Goal: Navigation & Orientation: Find specific page/section

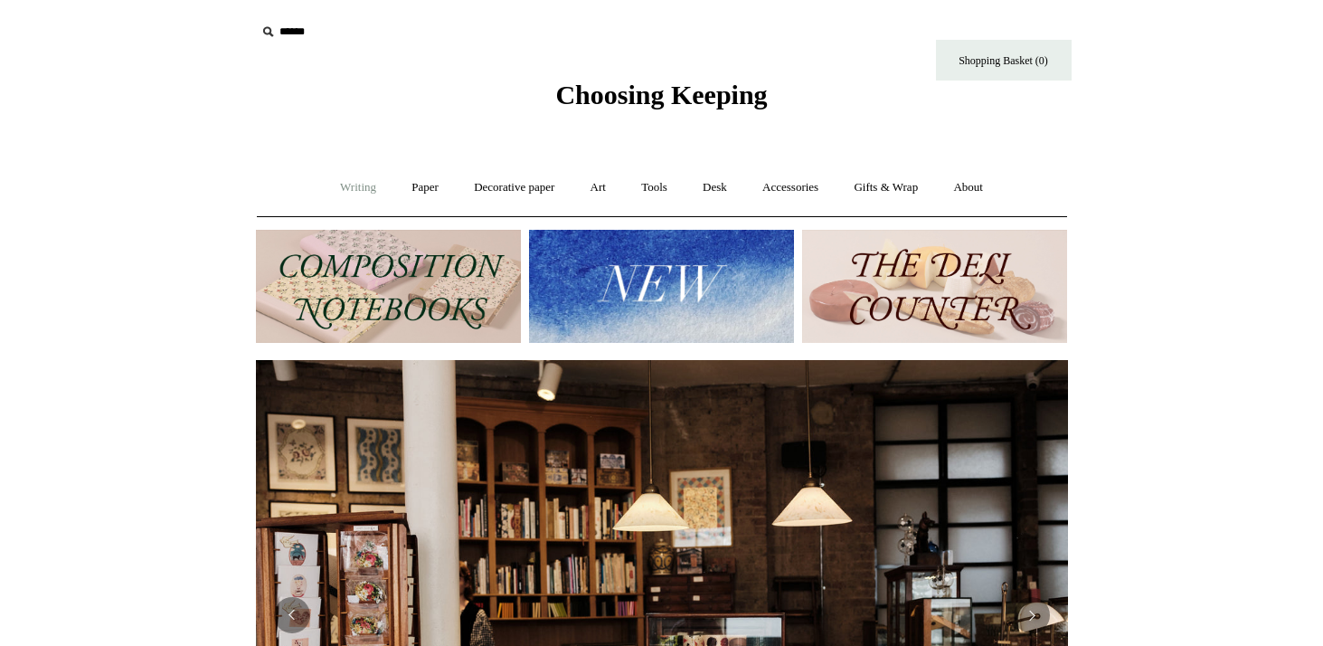
click at [366, 189] on link "Writing +" at bounding box center [358, 188] width 69 height 48
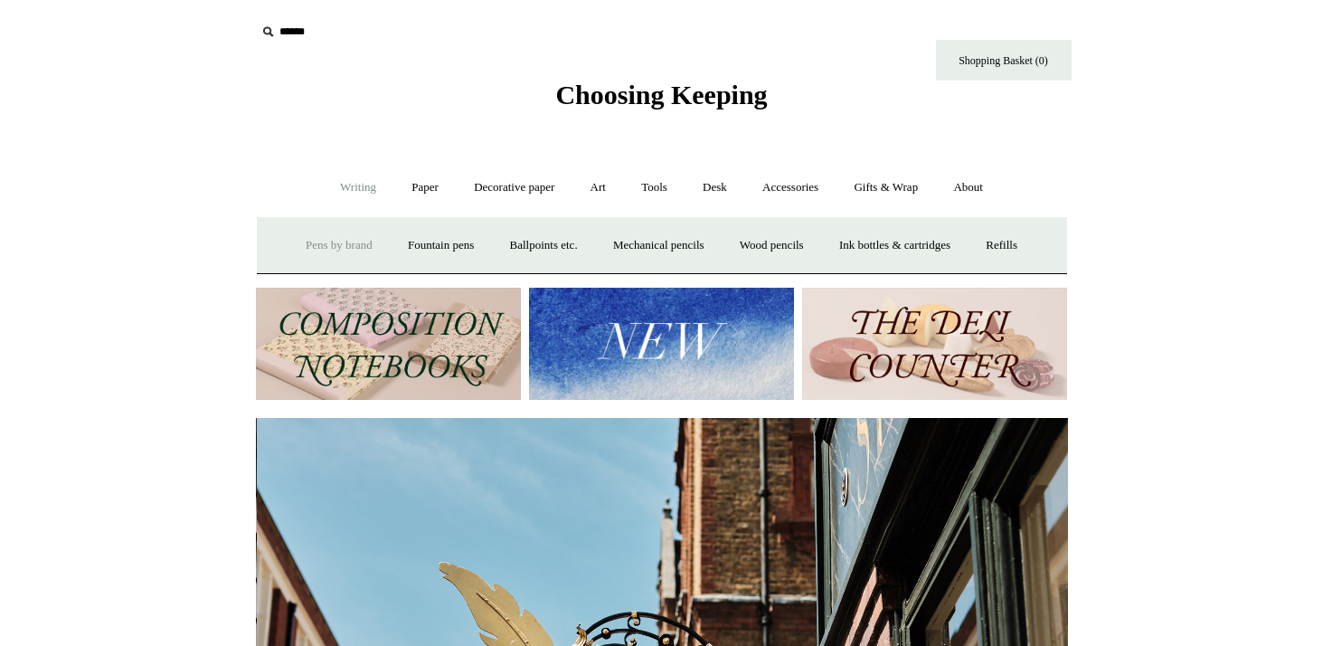
scroll to position [0, 812]
click at [346, 241] on link "Pens by brand +" at bounding box center [338, 246] width 99 height 48
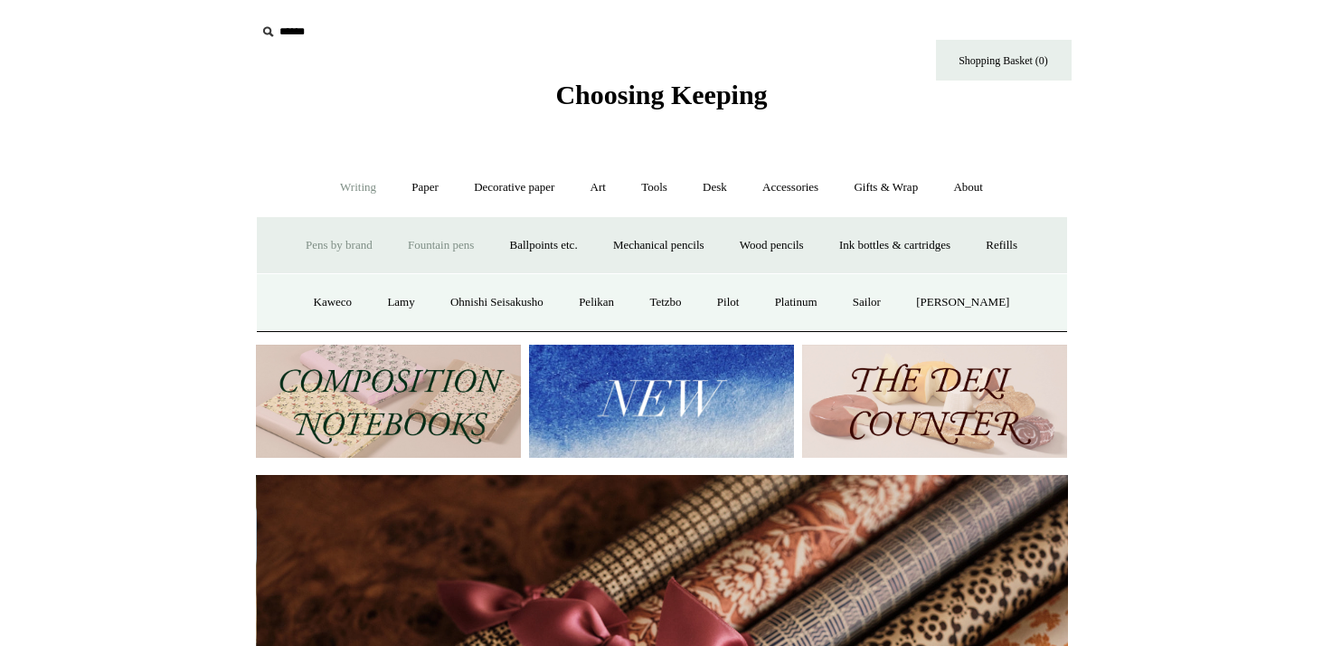
scroll to position [0, 1624]
click at [459, 238] on link "Fountain pens +" at bounding box center [440, 246] width 99 height 48
click at [518, 246] on link "Ballpoints etc. +" at bounding box center [544, 246] width 100 height 48
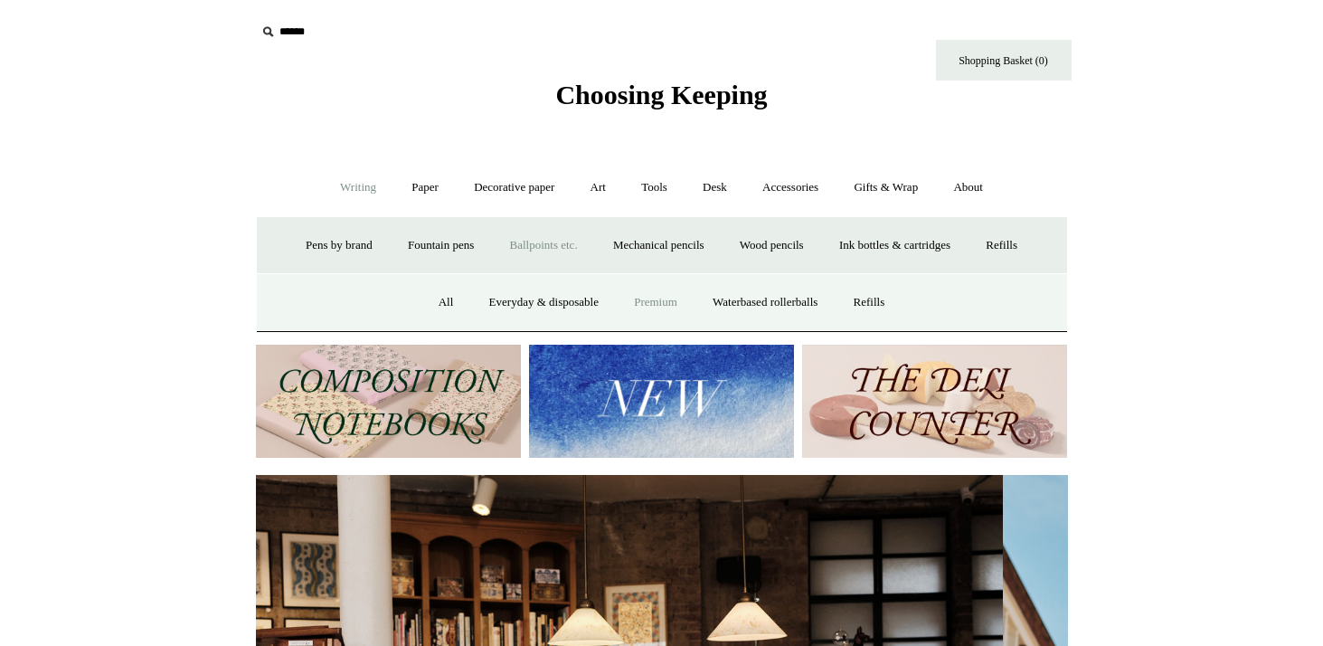
click at [641, 303] on link "Premium" at bounding box center [656, 302] width 76 height 48
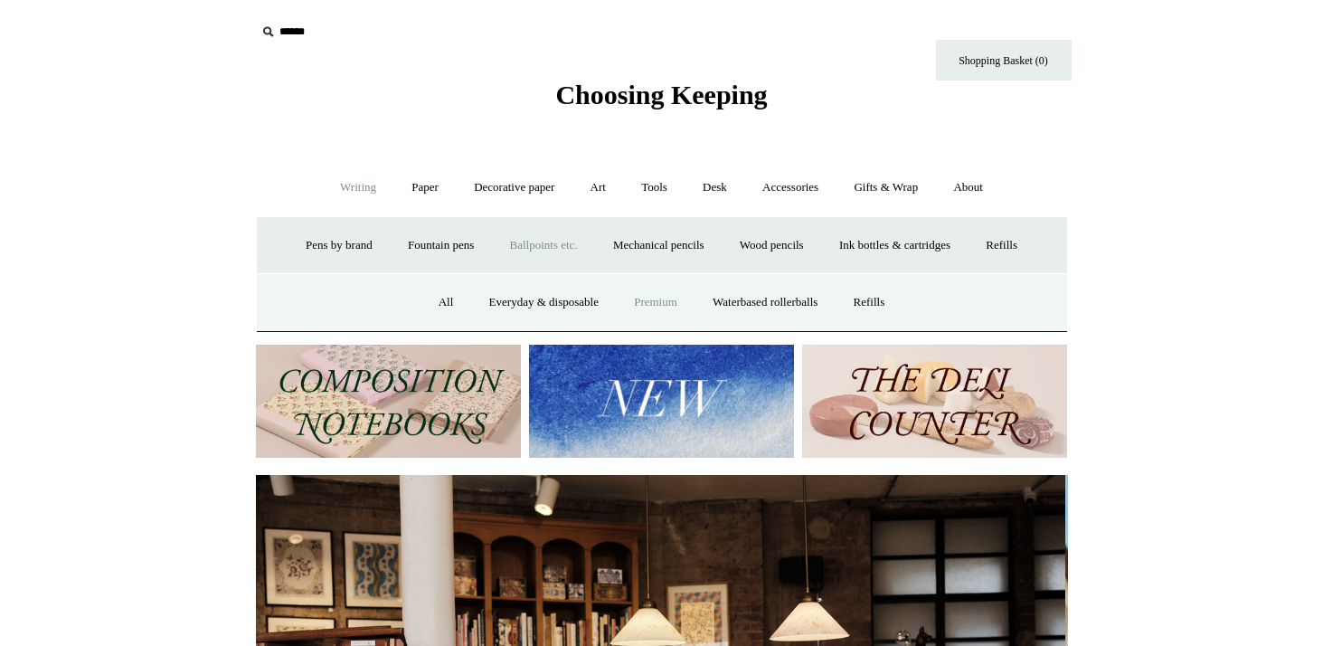
scroll to position [0, 0]
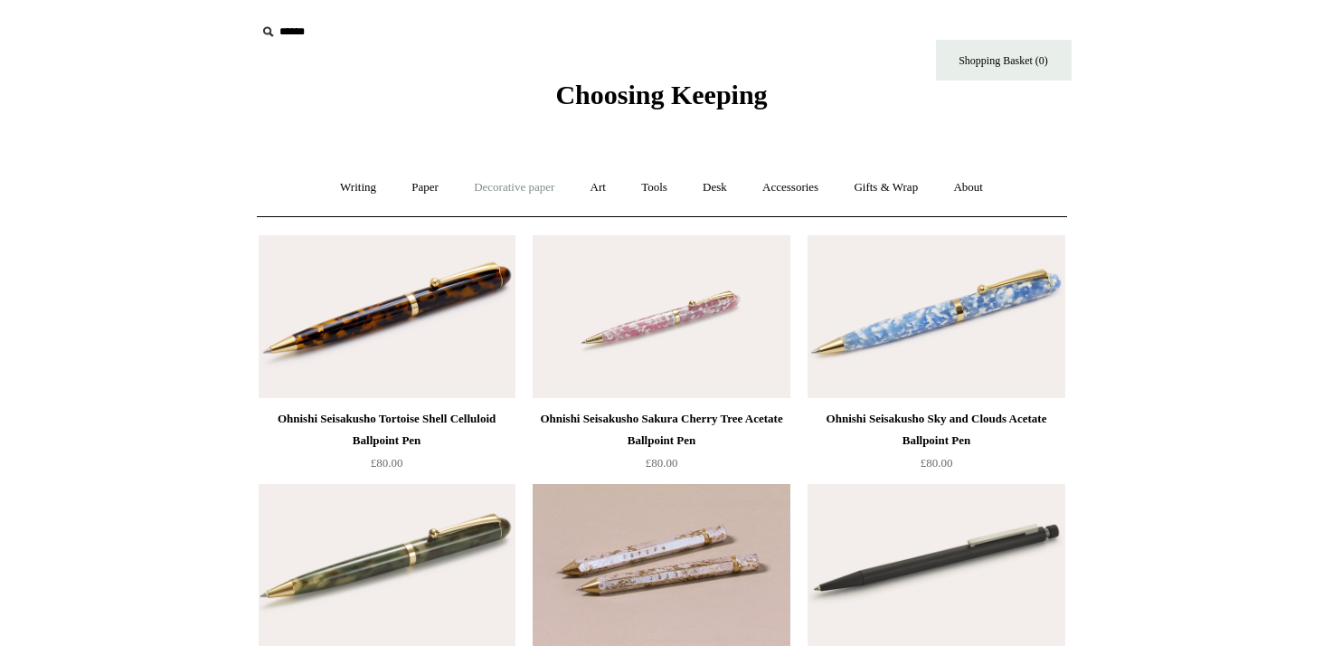
click at [523, 186] on link "Decorative paper +" at bounding box center [513, 188] width 113 height 48
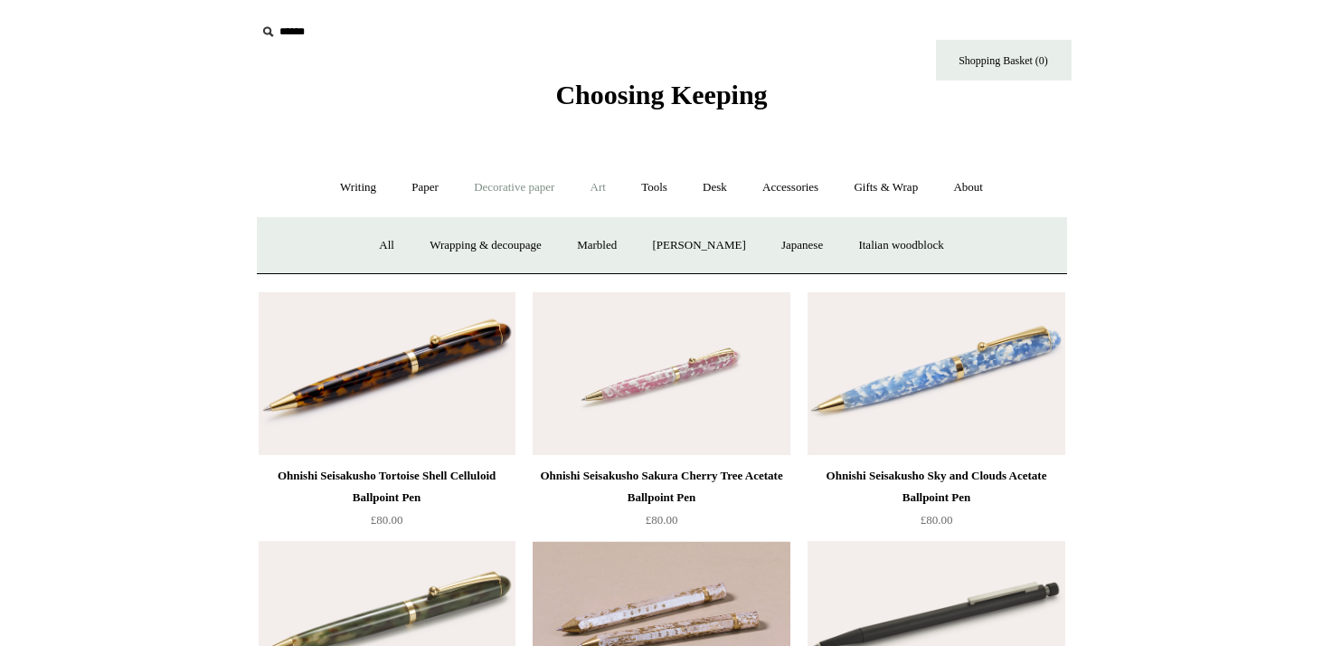
click at [599, 185] on link "Art +" at bounding box center [598, 188] width 48 height 48
click at [667, 193] on link "Tools +" at bounding box center [654, 188] width 59 height 48
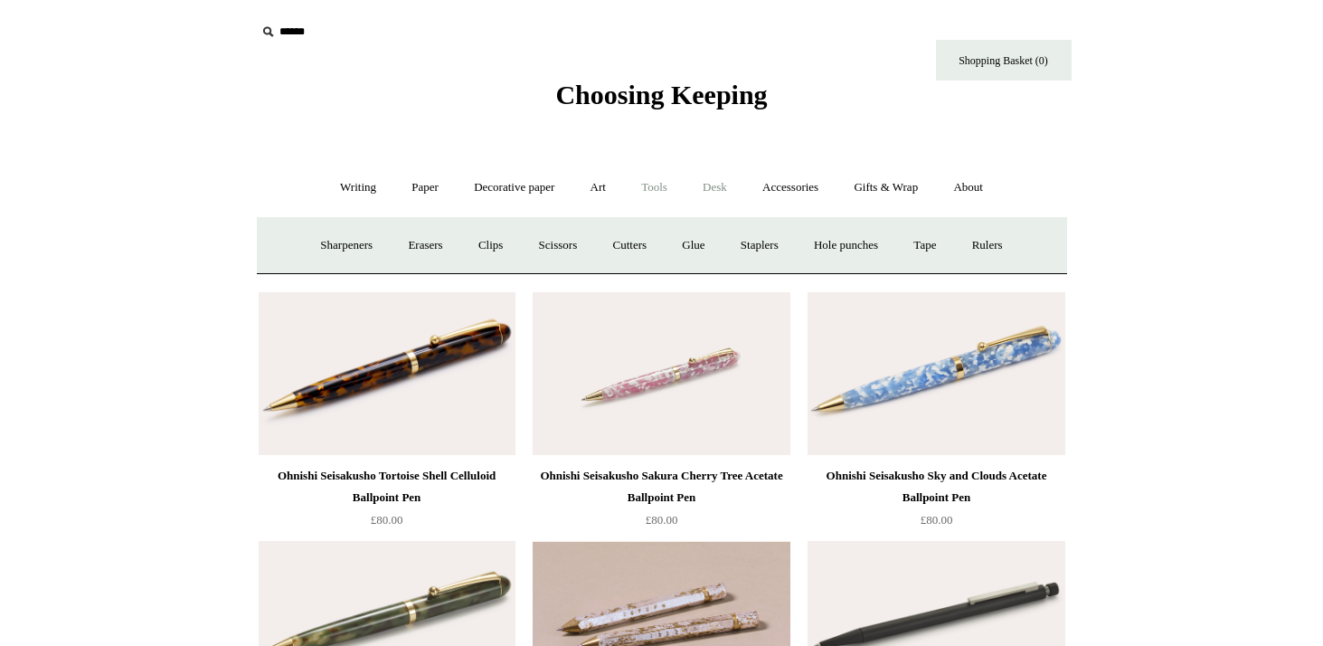
click at [719, 193] on link "Desk +" at bounding box center [714, 188] width 57 height 48
click at [444, 243] on link "Pen pots" at bounding box center [446, 246] width 72 height 48
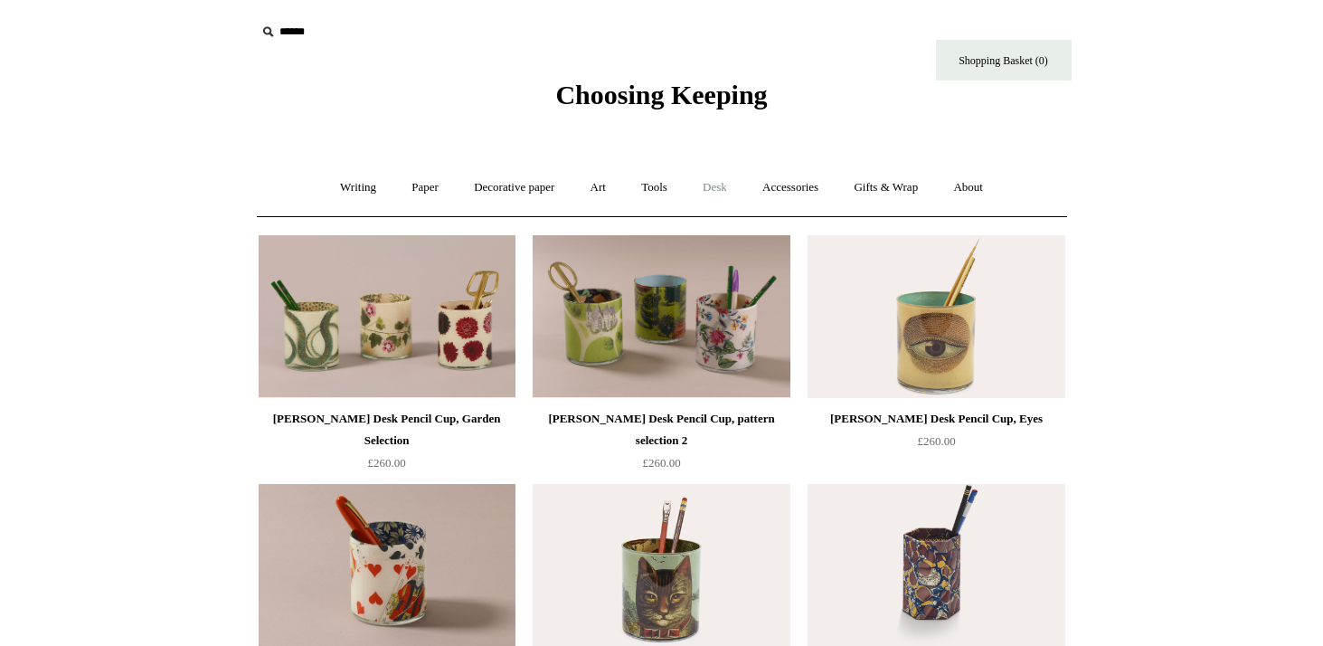
click at [723, 182] on link "Desk +" at bounding box center [714, 188] width 57 height 48
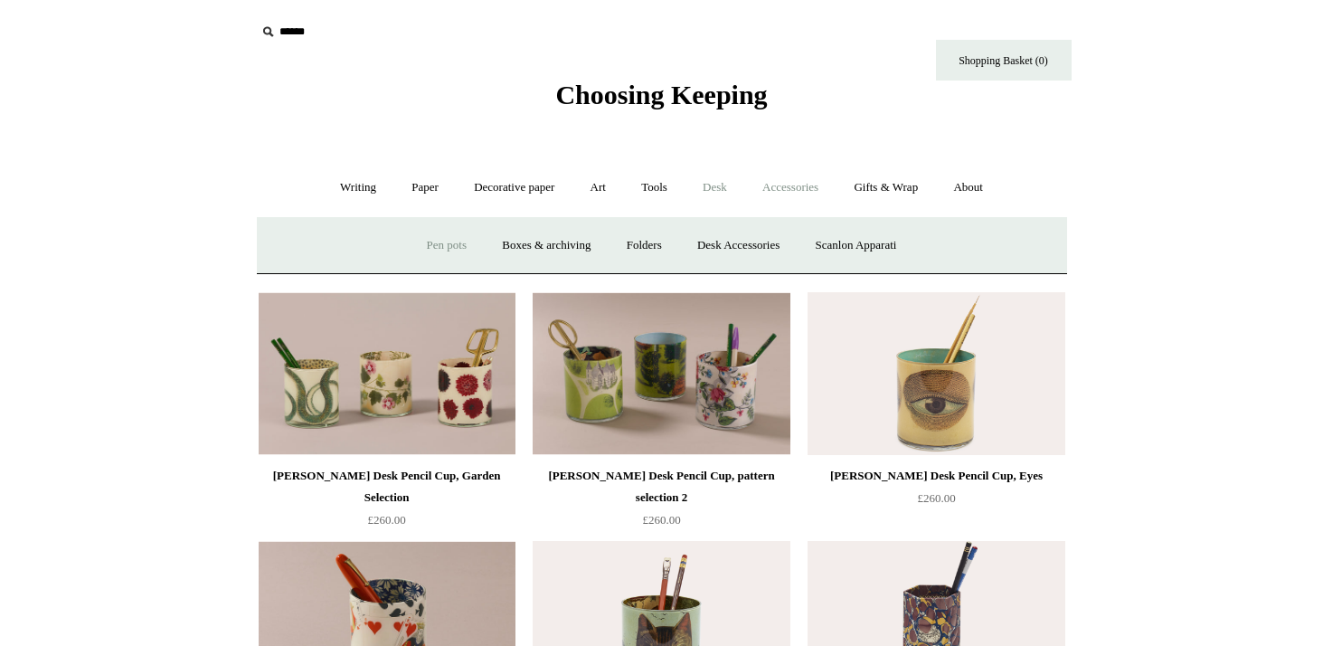
click at [802, 187] on link "Accessories +" at bounding box center [790, 188] width 89 height 48
click at [900, 195] on link "Gifts & Wrap +" at bounding box center [885, 188] width 97 height 48
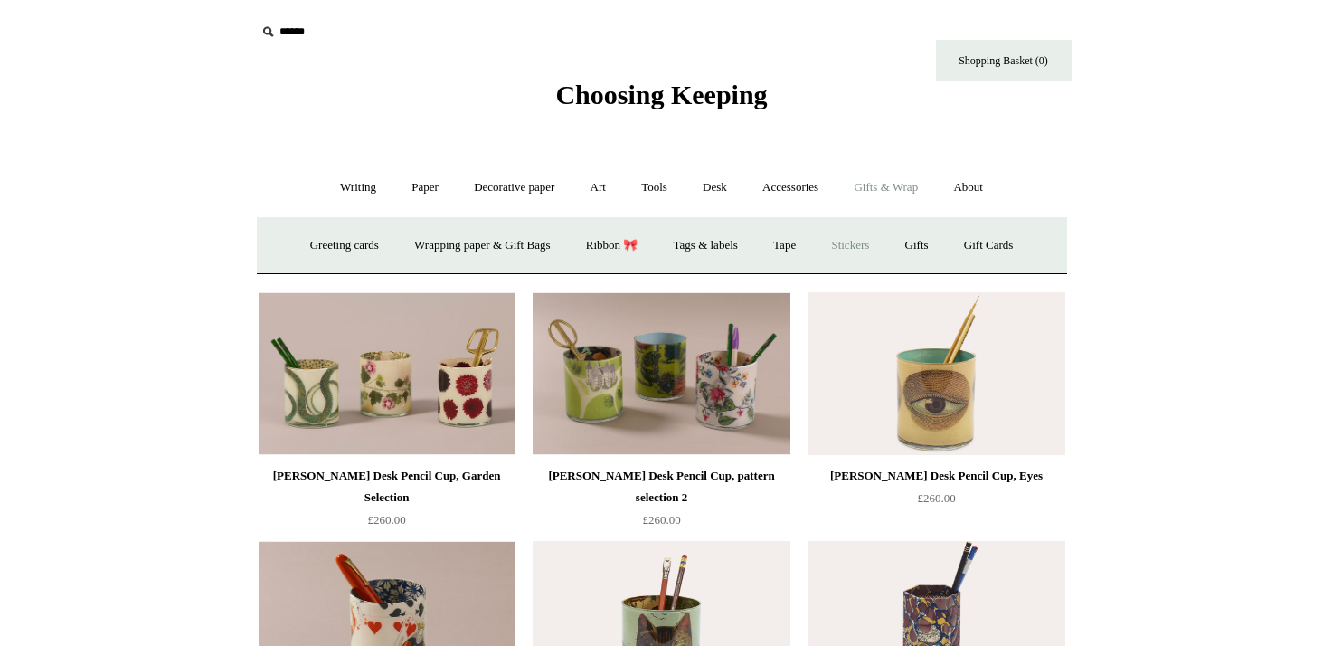
click at [868, 243] on link "Stickers" at bounding box center [850, 246] width 71 height 48
